Goal: Information Seeking & Learning: Learn about a topic

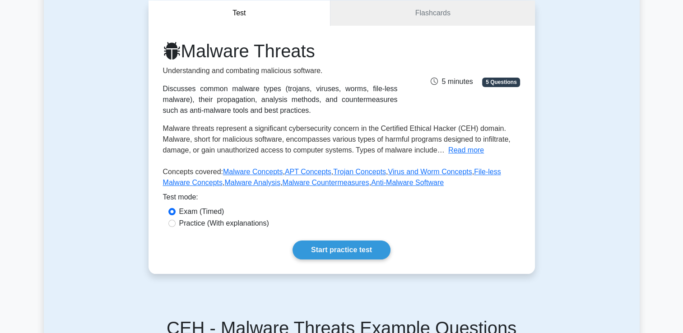
scroll to position [93, 0]
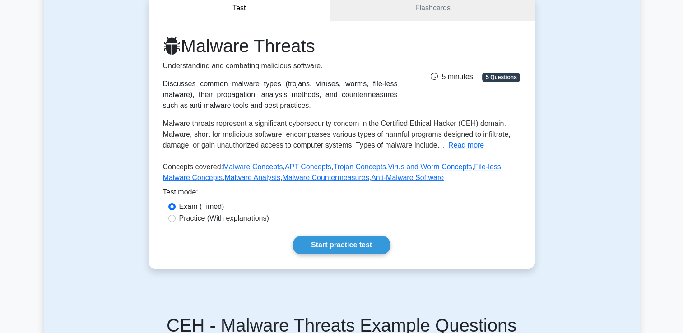
click at [237, 218] on label "Practice (With explanations)" at bounding box center [224, 218] width 90 height 11
click at [176, 218] on input "Practice (With explanations)" at bounding box center [171, 218] width 7 height 7
radio input "true"
click at [333, 237] on link "Start practice test" at bounding box center [341, 245] width 98 height 19
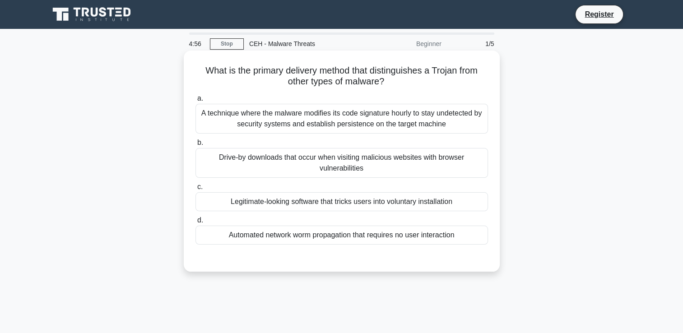
click at [385, 138] on label "b. Drive-by downloads that occur when visiting malicious websites with browser …" at bounding box center [341, 157] width 292 height 41
click at [195, 140] on input "b. Drive-by downloads that occur when visiting malicious websites with browser …" at bounding box center [195, 143] width 0 height 6
